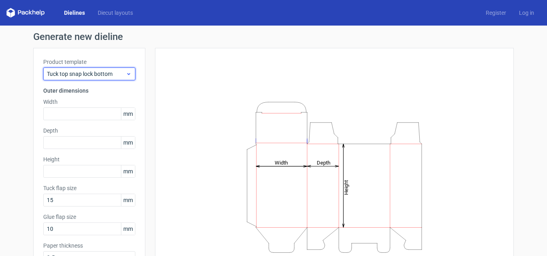
click at [92, 77] on span "Tuck top snap lock bottom" at bounding box center [86, 74] width 79 height 8
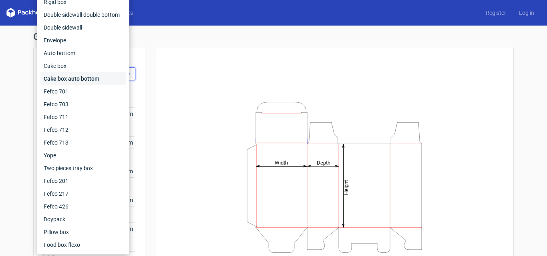
click at [92, 77] on div "Cake box auto bottom" at bounding box center [83, 78] width 86 height 13
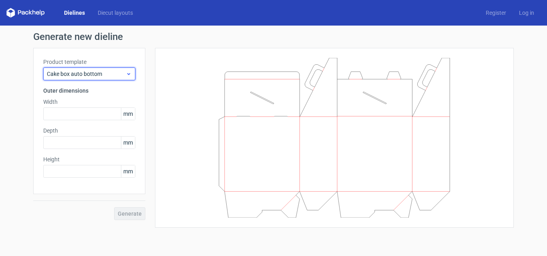
click at [92, 77] on span "Cake box auto bottom" at bounding box center [86, 74] width 79 height 8
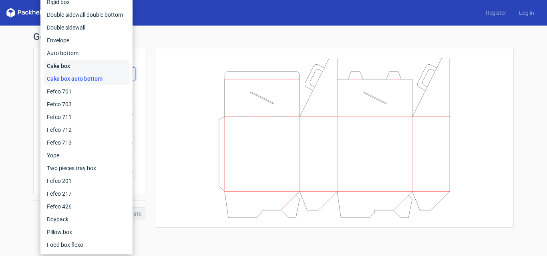
click at [88, 64] on div "Cake box" at bounding box center [87, 66] width 86 height 13
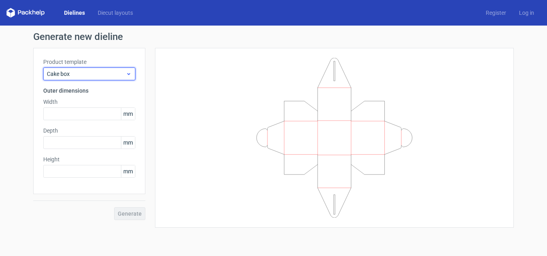
click at [111, 75] on span "Cake box" at bounding box center [86, 74] width 79 height 8
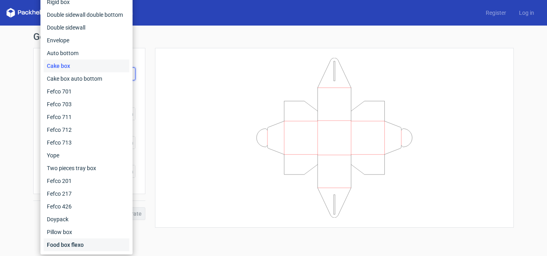
click at [71, 245] on div "Food box flexo" at bounding box center [87, 245] width 86 height 13
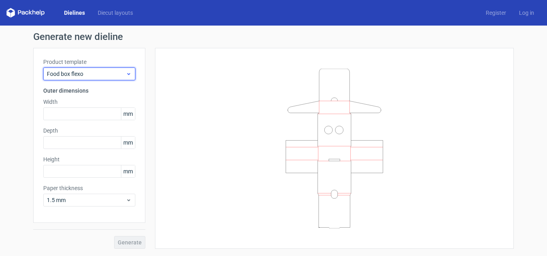
click at [89, 76] on span "Food box flexo" at bounding box center [86, 74] width 79 height 8
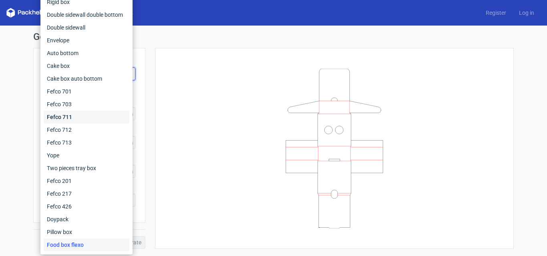
click at [82, 114] on div "Fefco 711" at bounding box center [87, 117] width 86 height 13
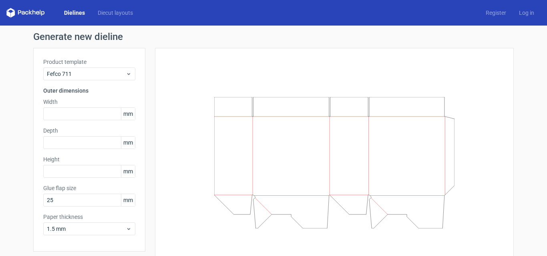
click at [125, 112] on span "mm" at bounding box center [128, 114] width 14 height 12
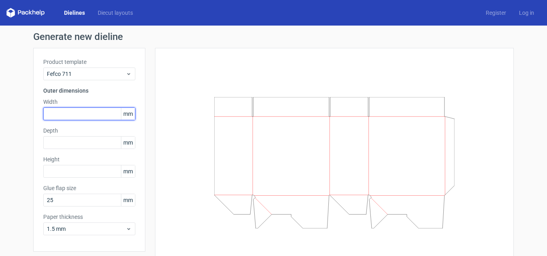
click at [108, 112] on input "text" at bounding box center [89, 114] width 92 height 13
type input "204"
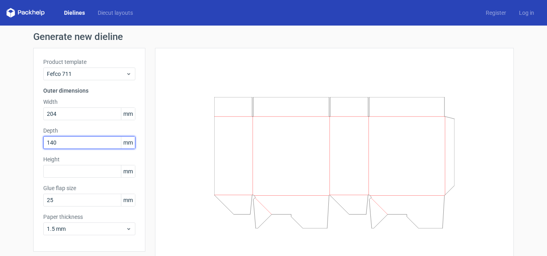
type input "140"
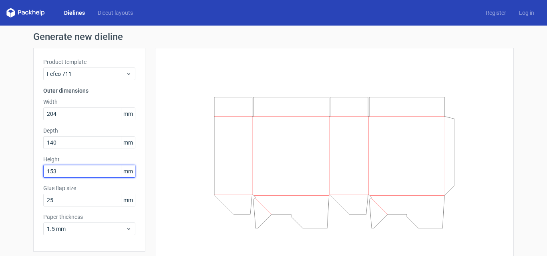
type input "153"
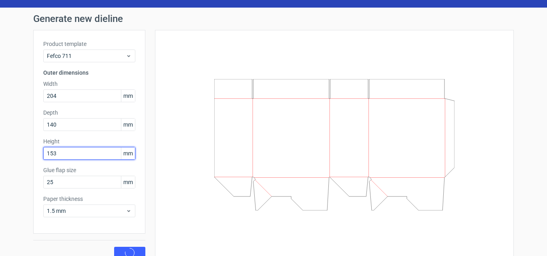
scroll to position [28, 0]
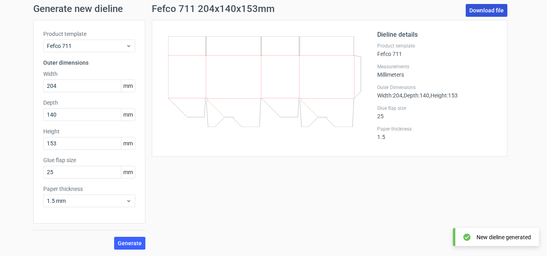
click at [485, 8] on link "Download file" at bounding box center [486, 10] width 42 height 13
